Goal: Task Accomplishment & Management: Manage account settings

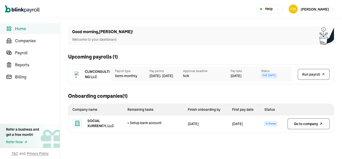
click at [315, 124] on span "Go to company" at bounding box center [306, 123] width 24 height 5
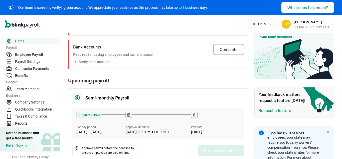
scroll to position [123, 0]
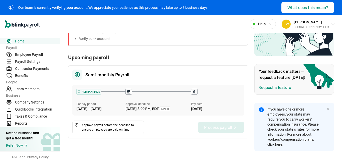
click at [326, 108] on icon at bounding box center [328, 109] width 4 height 4
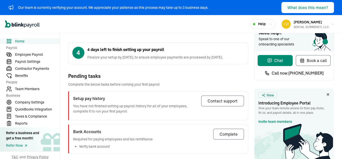
scroll to position [0, 0]
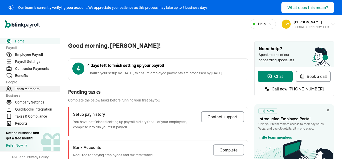
click at [19, 89] on span "Team Members" at bounding box center [37, 88] width 45 height 5
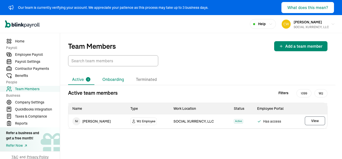
click at [109, 79] on li "Onboarding" at bounding box center [114, 79] width 30 height 11
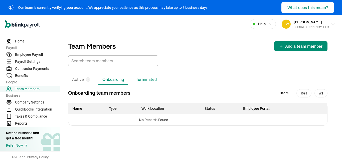
click at [145, 79] on li "Terminated" at bounding box center [146, 79] width 29 height 11
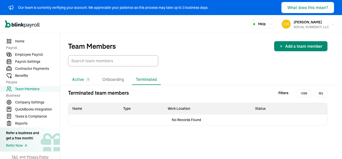
click at [83, 79] on li "Active 1" at bounding box center [81, 79] width 26 height 11
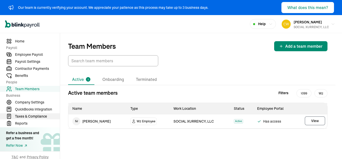
click at [43, 115] on span "Taxes & Compliance" at bounding box center [37, 116] width 45 height 5
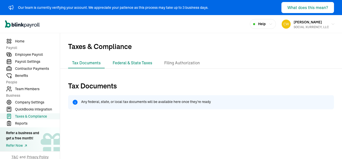
click at [139, 63] on li "Federal & State Taxes" at bounding box center [133, 63] width 48 height 11
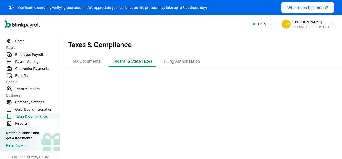
scroll to position [2, 0]
click at [183, 62] on li "Filing Authorization" at bounding box center [182, 60] width 44 height 11
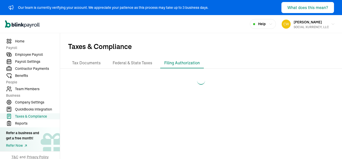
scroll to position [0, 0]
click at [25, 123] on span "Reports" at bounding box center [37, 123] width 45 height 5
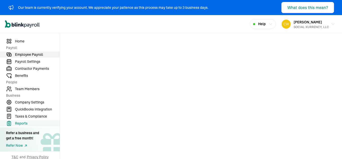
click at [35, 52] on span "Employee Payroll" at bounding box center [37, 54] width 45 height 5
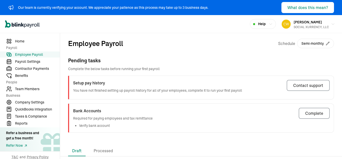
click at [326, 44] on icon "button" at bounding box center [328, 43] width 4 height 4
click at [305, 9] on div "What does this mean?" at bounding box center [308, 8] width 41 height 6
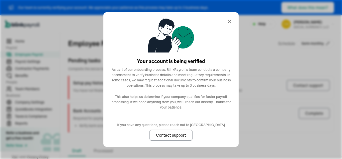
click at [229, 20] on icon at bounding box center [230, 21] width 6 height 6
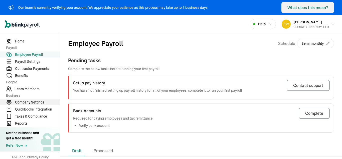
drag, startPoint x: 30, startPoint y: 103, endPoint x: 33, endPoint y: 102, distance: 2.9
click at [30, 103] on span "Company Settings" at bounding box center [37, 102] width 45 height 5
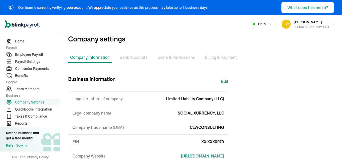
scroll to position [6, 0]
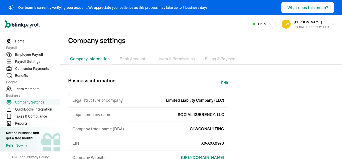
click at [227, 81] on button "Edit" at bounding box center [224, 83] width 7 height 12
select select "Limited Liability Company (LLC)"
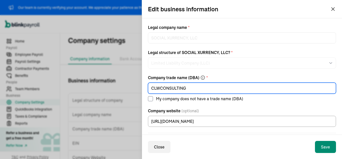
drag, startPoint x: 192, startPoint y: 90, endPoint x: 17, endPoint y: 95, distance: 175.3
click at [25, 95] on div "Edit business information Legal company name * SOCIAL XURRENCY, LLC Legal struc…" at bounding box center [171, 79] width 342 height 159
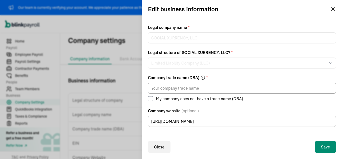
click at [149, 99] on input "My company does not have a trade name (DBA)" at bounding box center [150, 98] width 5 height 5
checkbox input "true"
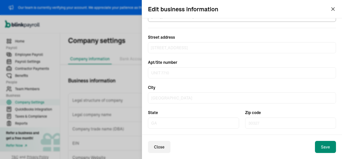
scroll to position [109, 0]
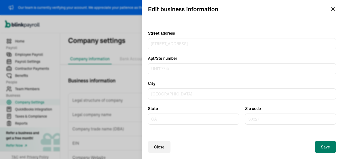
click at [321, 145] on button "Save" at bounding box center [325, 147] width 21 height 12
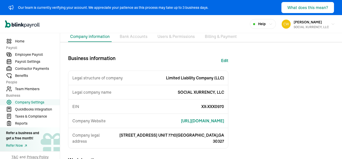
scroll to position [17, 0]
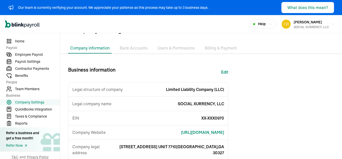
click at [138, 51] on li "Bank Accounts" at bounding box center [134, 48] width 32 height 11
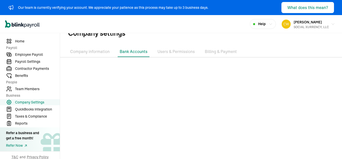
scroll to position [2, 0]
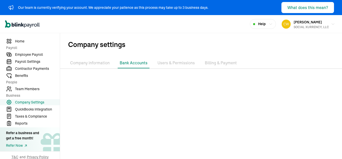
click at [179, 62] on li "Users & Permissions" at bounding box center [176, 63] width 41 height 11
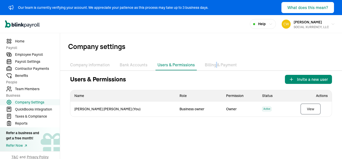
click at [215, 61] on li "Billing & Payment" at bounding box center [221, 65] width 36 height 11
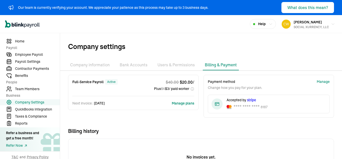
click at [102, 65] on li "Company information" at bounding box center [90, 65] width 44 height 11
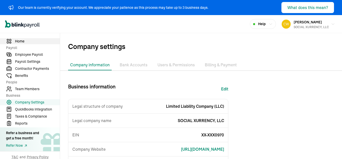
click at [23, 41] on span "Home" at bounding box center [37, 41] width 45 height 5
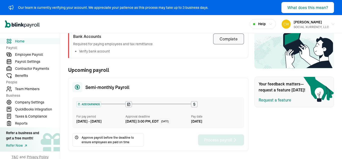
scroll to position [116, 0]
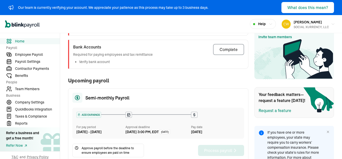
scroll to position [123, 0]
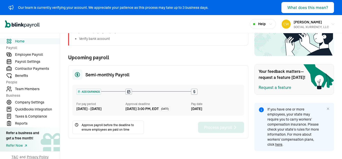
click at [326, 108] on icon at bounding box center [328, 109] width 4 height 4
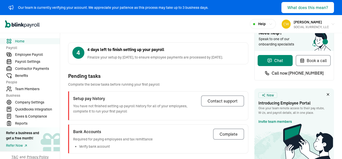
scroll to position [0, 0]
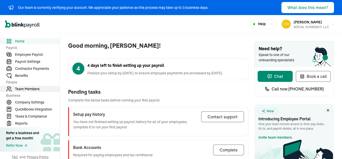
click at [19, 89] on span "Team Members" at bounding box center [37, 88] width 45 height 5
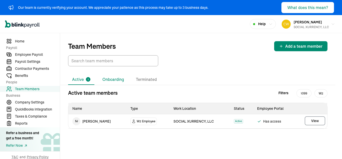
click at [109, 79] on li "Onboarding" at bounding box center [114, 79] width 30 height 11
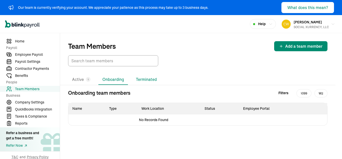
click at [145, 79] on li "Terminated" at bounding box center [146, 79] width 29 height 11
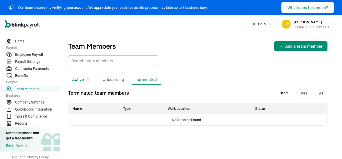
click at [83, 79] on li "Active 1" at bounding box center [81, 79] width 26 height 11
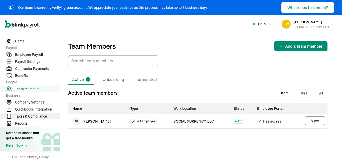
click at [43, 115] on span "Taxes & Compliance" at bounding box center [37, 116] width 45 height 5
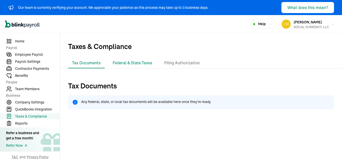
click at [139, 63] on li "Federal & State Taxes" at bounding box center [133, 63] width 48 height 11
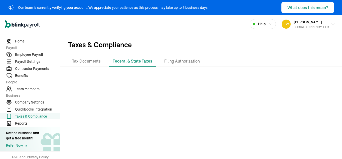
scroll to position [2, 0]
click at [183, 62] on li "Filing Authorization" at bounding box center [182, 60] width 44 height 11
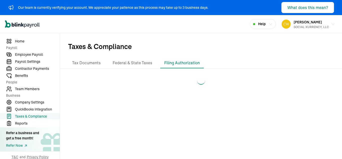
scroll to position [0, 0]
click at [25, 123] on span "Reports" at bounding box center [37, 123] width 45 height 5
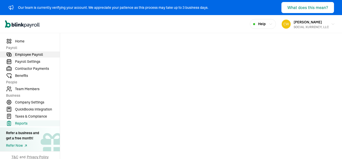
click at [35, 52] on span "Employee Payroll" at bounding box center [37, 54] width 45 height 5
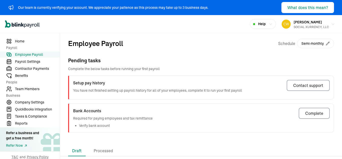
click at [326, 44] on icon "button" at bounding box center [328, 43] width 4 height 4
click at [305, 9] on div "What does this mean?" at bounding box center [308, 8] width 41 height 6
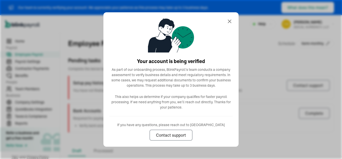
click at [229, 20] on icon at bounding box center [230, 21] width 6 height 6
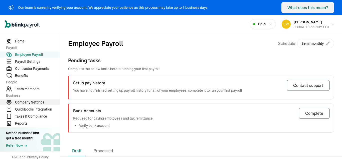
click at [30, 103] on span "Company Settings" at bounding box center [37, 102] width 45 height 5
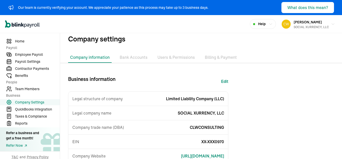
scroll to position [6, 0]
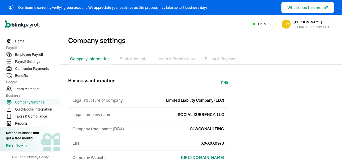
click at [227, 81] on button "Edit" at bounding box center [224, 83] width 7 height 12
select select "Limited Liability Company (LLC)"
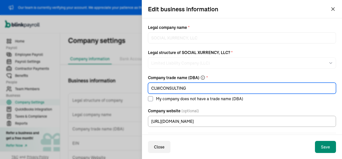
drag, startPoint x: 192, startPoint y: 90, endPoint x: 17, endPoint y: 95, distance: 175.3
click at [25, 95] on div "Edit business information Legal company name * SOCIAL XURRENCY, LLC Legal struc…" at bounding box center [171, 79] width 342 height 159
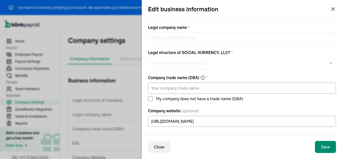
click at [149, 99] on input "My company does not have a trade name (DBA)" at bounding box center [150, 98] width 5 height 5
checkbox input "true"
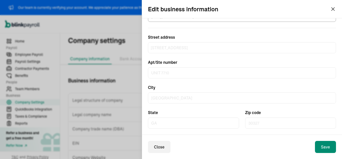
scroll to position [109, 0]
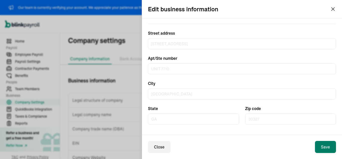
click at [321, 145] on button "Save" at bounding box center [325, 147] width 21 height 12
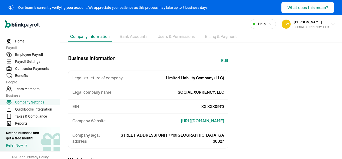
scroll to position [17, 0]
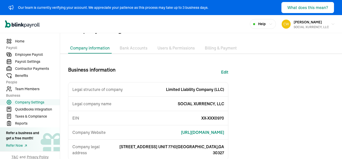
click at [138, 51] on li "Bank Accounts" at bounding box center [134, 48] width 32 height 11
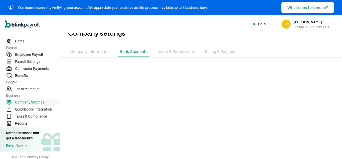
scroll to position [2, 0]
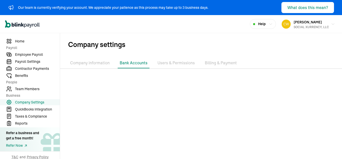
click at [179, 62] on li "Users & Permissions" at bounding box center [176, 63] width 41 height 11
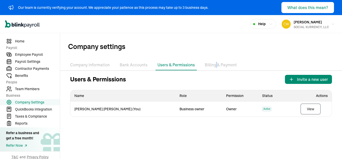
click at [215, 61] on li "Billing & Payment" at bounding box center [221, 65] width 36 height 11
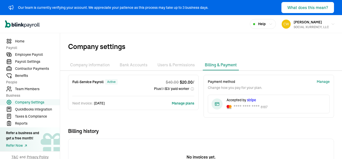
click at [102, 65] on li "Company information" at bounding box center [90, 65] width 44 height 11
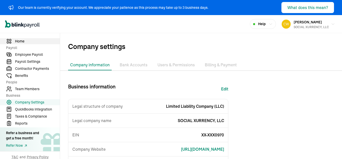
click at [23, 41] on span "Home" at bounding box center [37, 41] width 45 height 5
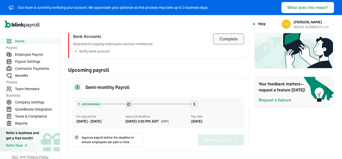
scroll to position [116, 0]
